Goal: Check status: Check status

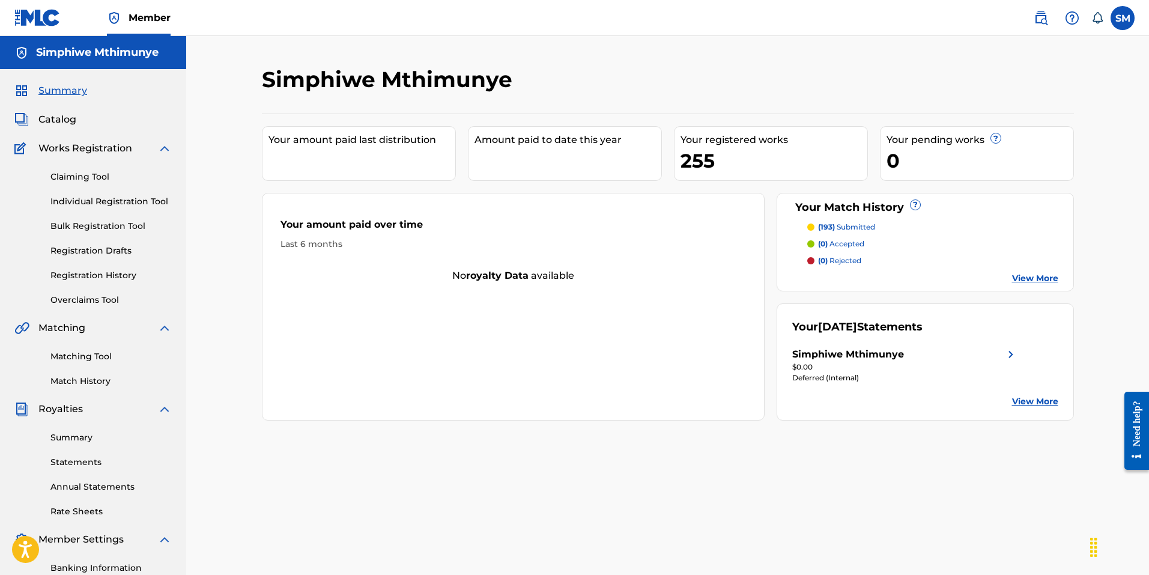
click at [853, 349] on div "Simphiwe Mthimunye" at bounding box center [848, 354] width 112 height 14
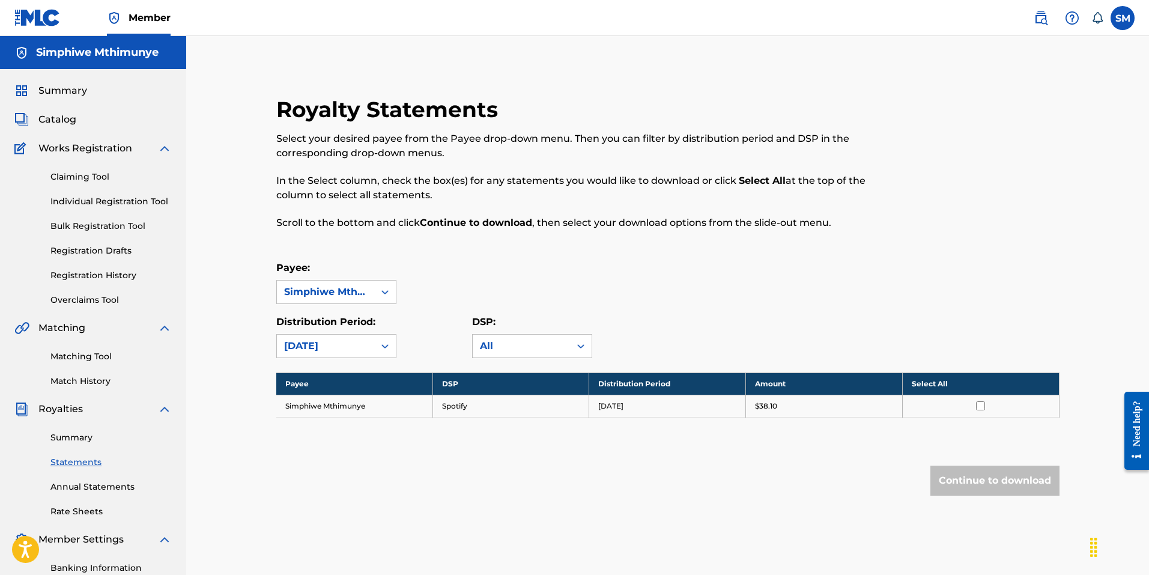
click at [87, 434] on link "Summary" at bounding box center [110, 437] width 121 height 13
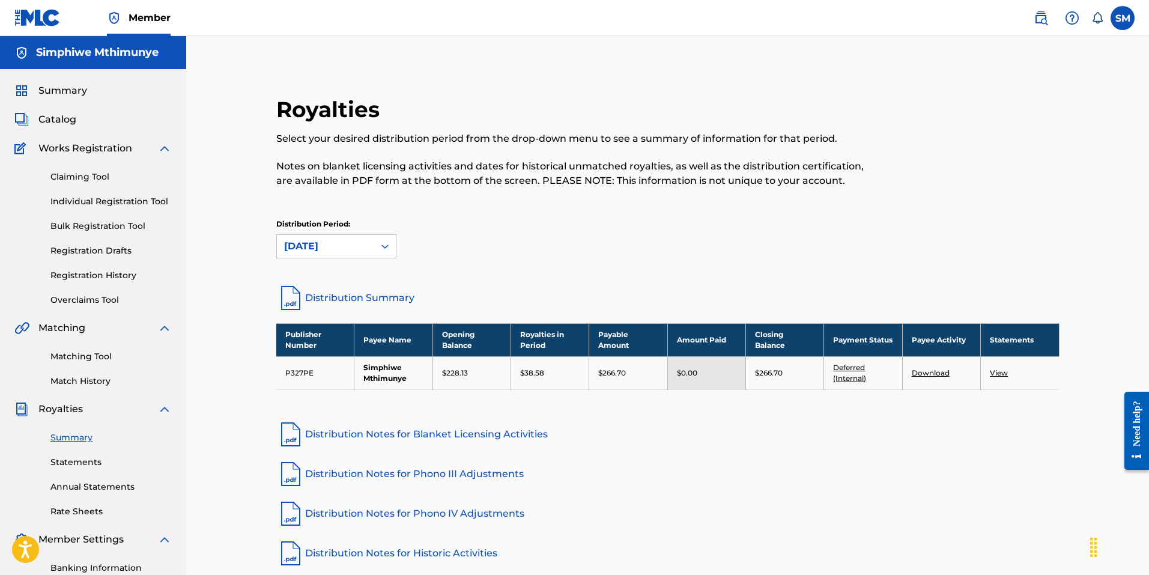
click at [847, 365] on link "Deferred (Internal)" at bounding box center [849, 373] width 33 height 20
